Goal: Task Accomplishment & Management: Complete application form

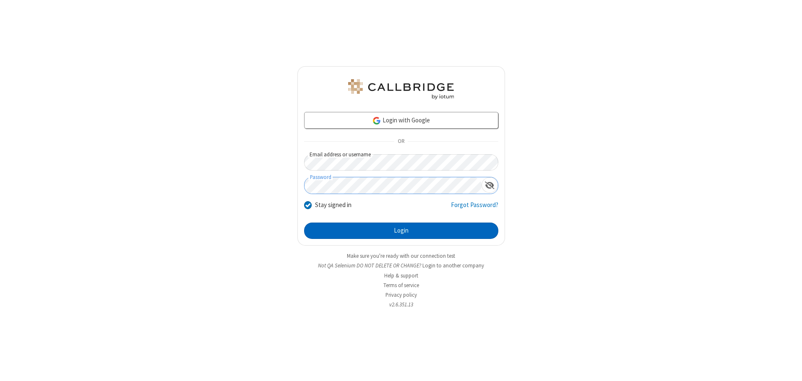
click at [401, 231] on button "Login" at bounding box center [401, 231] width 194 height 17
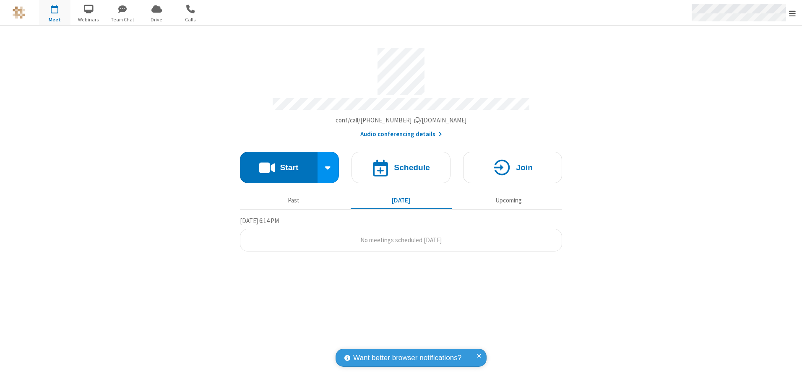
click at [792, 13] on span "Open menu" at bounding box center [792, 13] width 7 height 8
click at [55, 13] on span "button" at bounding box center [54, 9] width 31 height 14
click at [401, 164] on h4 "Schedule" at bounding box center [412, 168] width 36 height 8
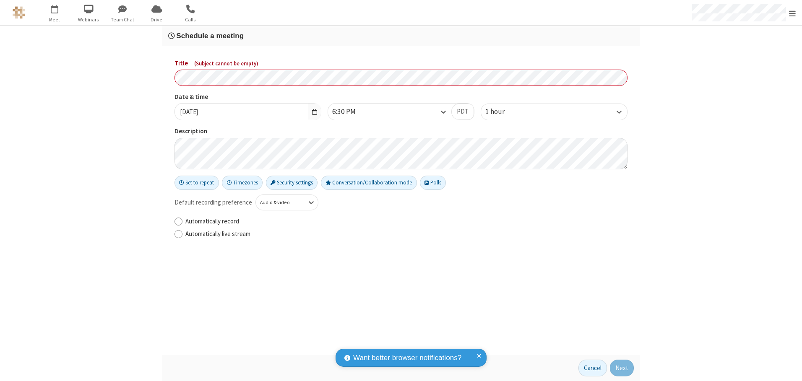
click at [401, 36] on h3 "Schedule a meeting" at bounding box center [400, 36] width 465 height 8
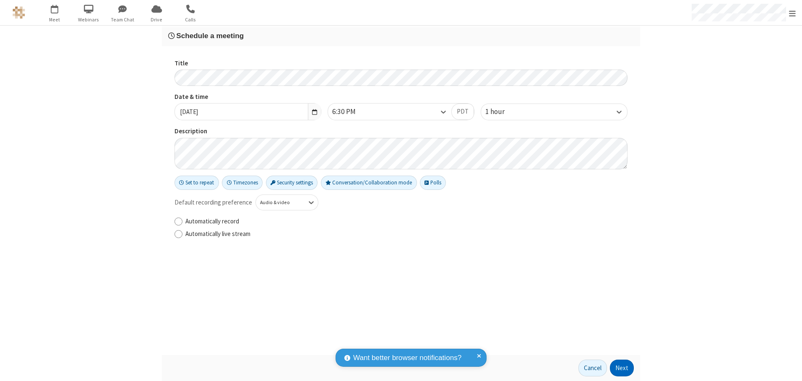
click at [622, 368] on button "Next" at bounding box center [622, 368] width 24 height 17
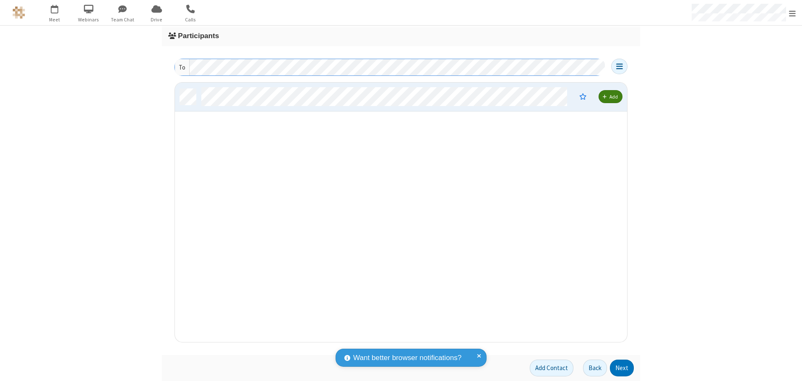
scroll to position [253, 446]
click at [622, 368] on button "Next" at bounding box center [622, 368] width 24 height 17
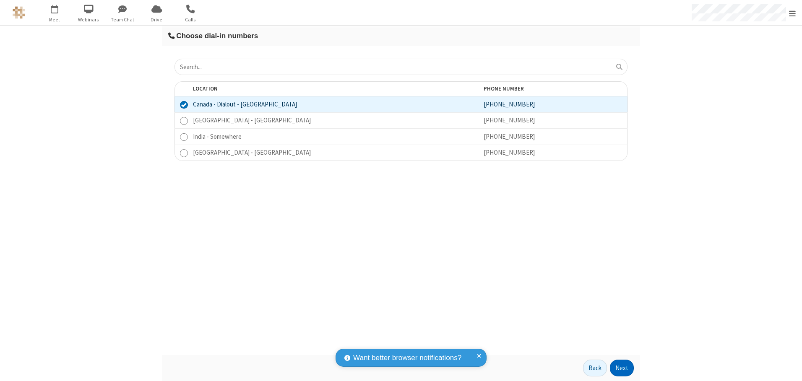
click at [622, 368] on button "Next" at bounding box center [622, 368] width 24 height 17
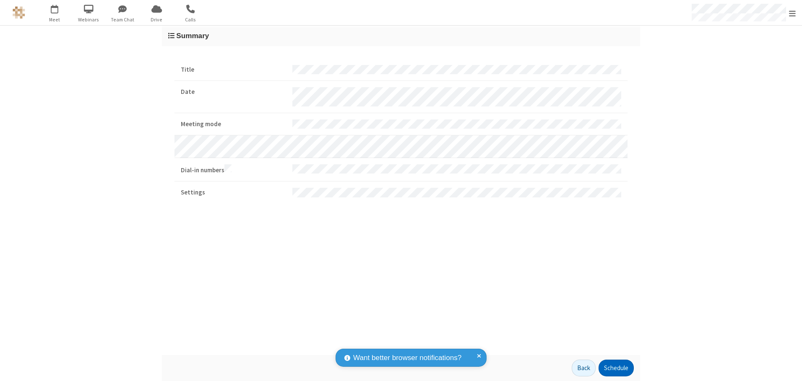
click at [616, 368] on button "Schedule" at bounding box center [615, 368] width 35 height 17
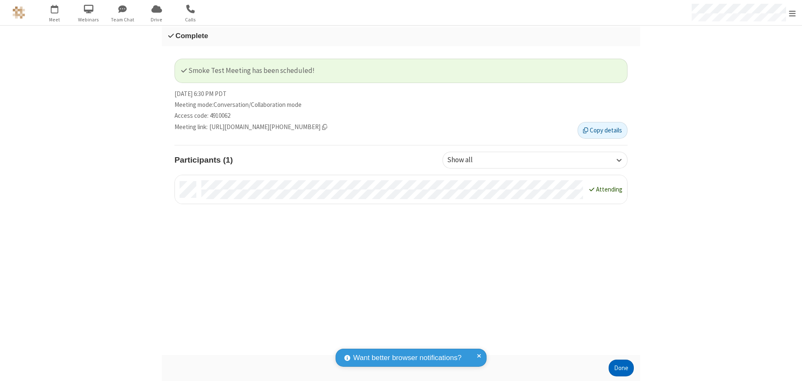
click at [621, 368] on button "Done" at bounding box center [620, 368] width 25 height 17
